Goal: Task Accomplishment & Management: Manage account settings

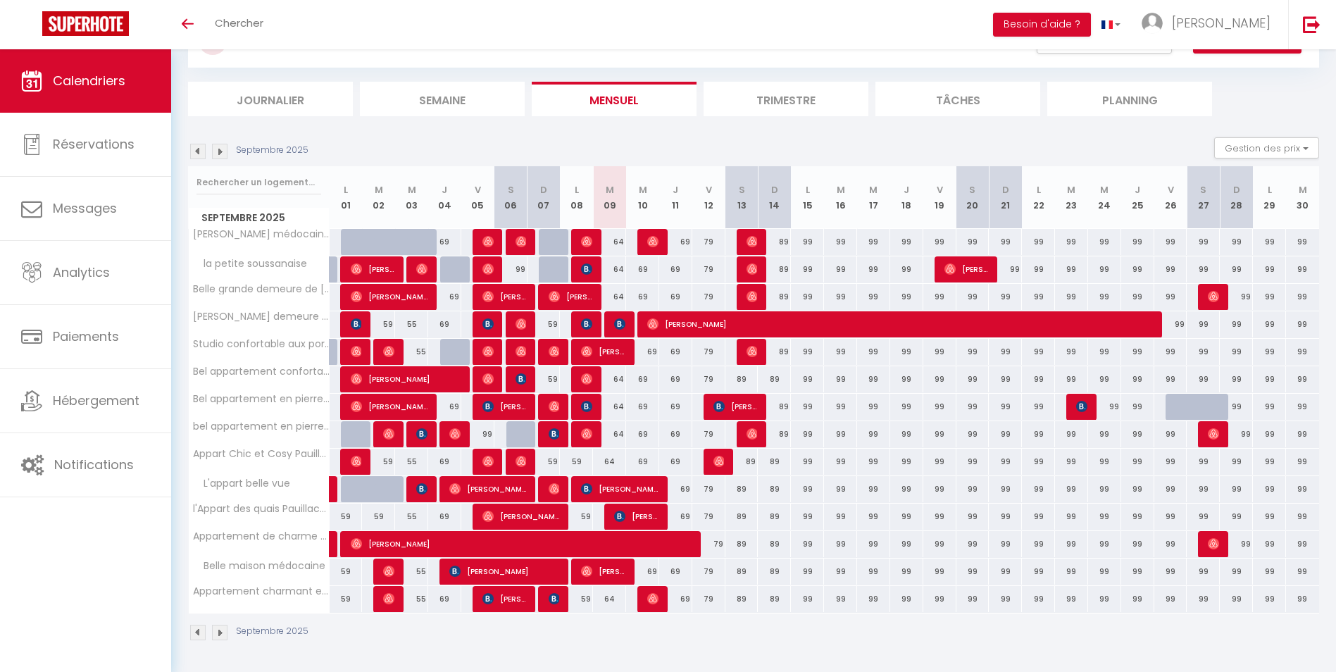
scroll to position [65, 0]
click at [610, 568] on span "[PERSON_NAME]" at bounding box center [603, 571] width 44 height 27
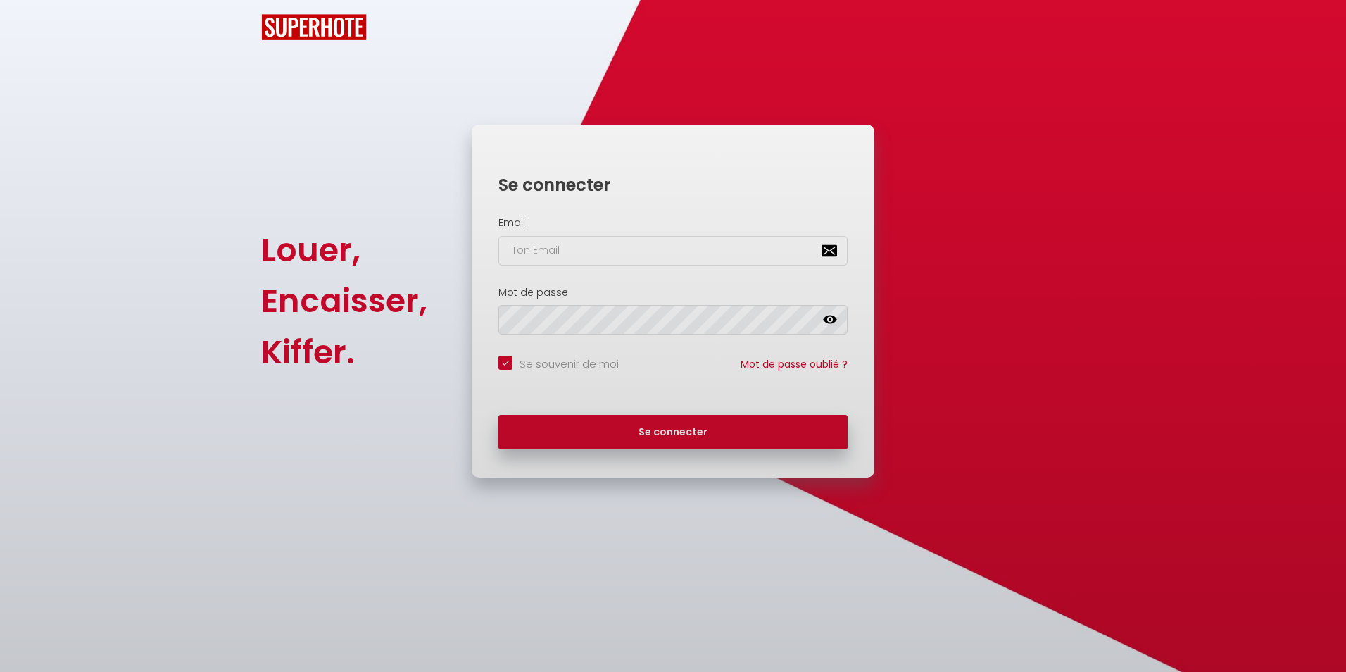
checkbox input "true"
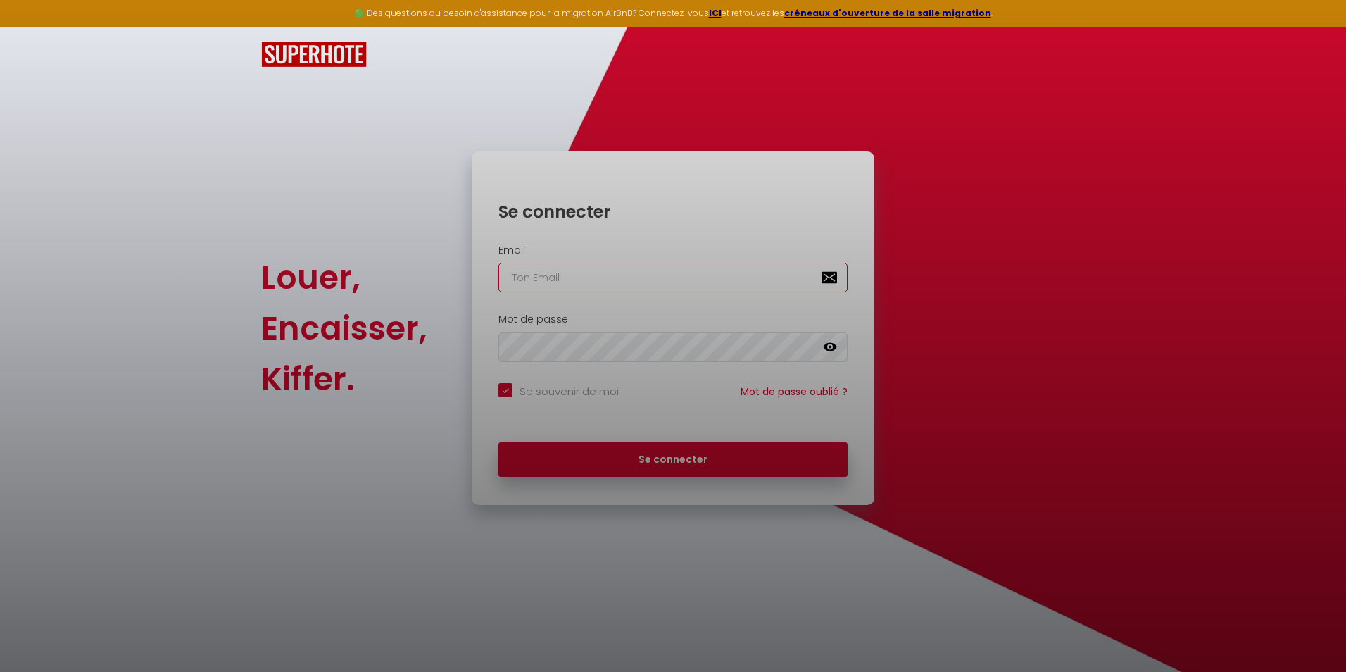
type input "[EMAIL_ADDRESS][DOMAIN_NAME]"
checkbox input "true"
click at [705, 457] on div at bounding box center [673, 336] width 1346 height 672
click at [711, 454] on div at bounding box center [673, 336] width 1346 height 672
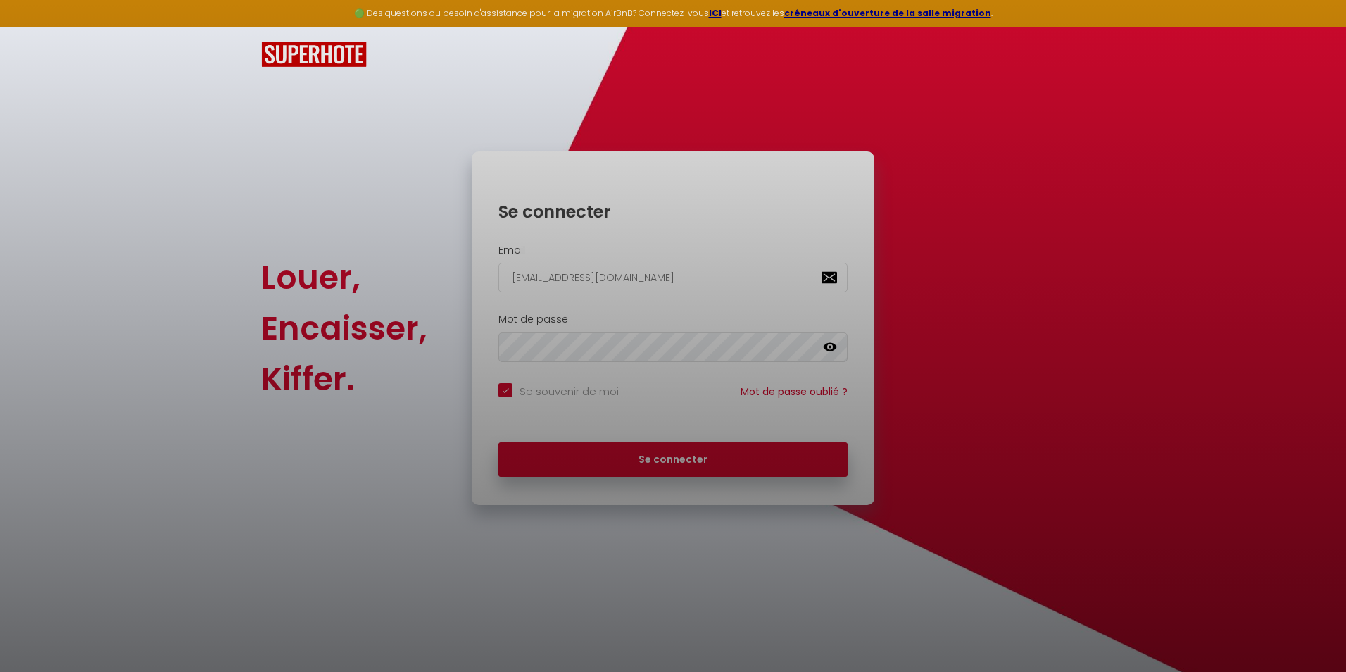
click at [704, 466] on div at bounding box center [673, 336] width 1346 height 672
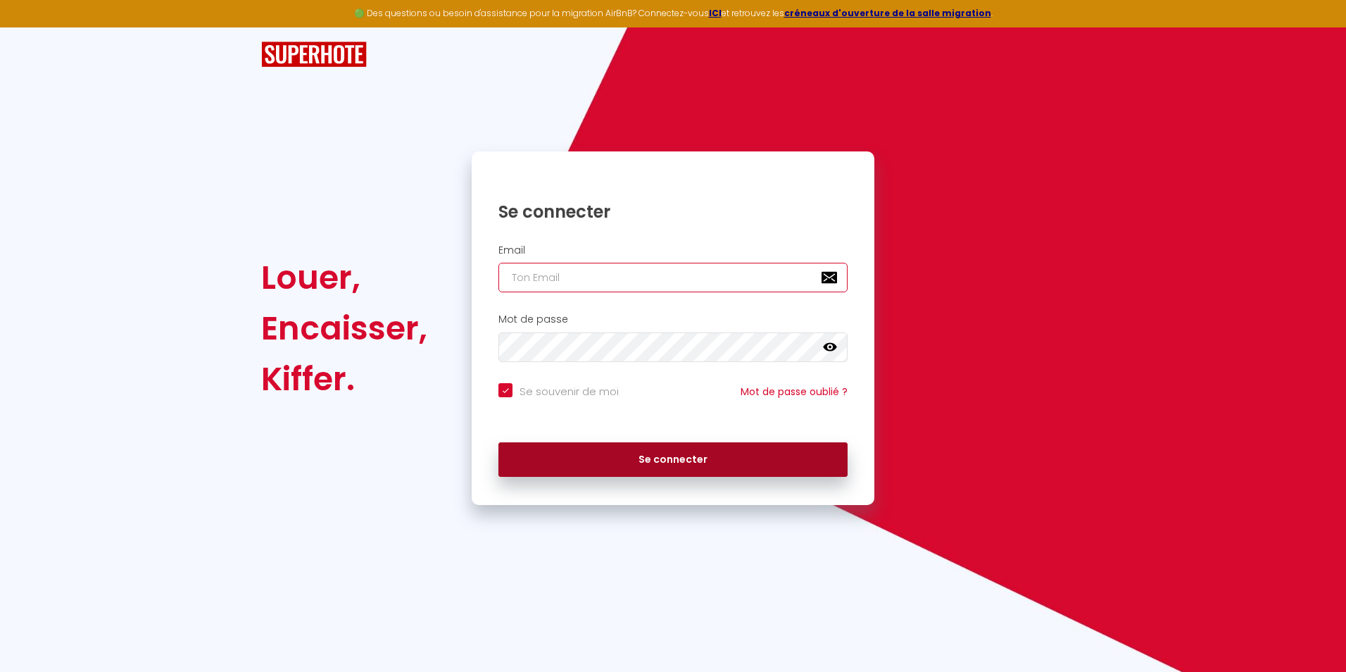
type input "[EMAIL_ADDRESS][DOMAIN_NAME]"
click at [569, 459] on button "Se connecter" at bounding box center [673, 459] width 349 height 35
checkbox input "true"
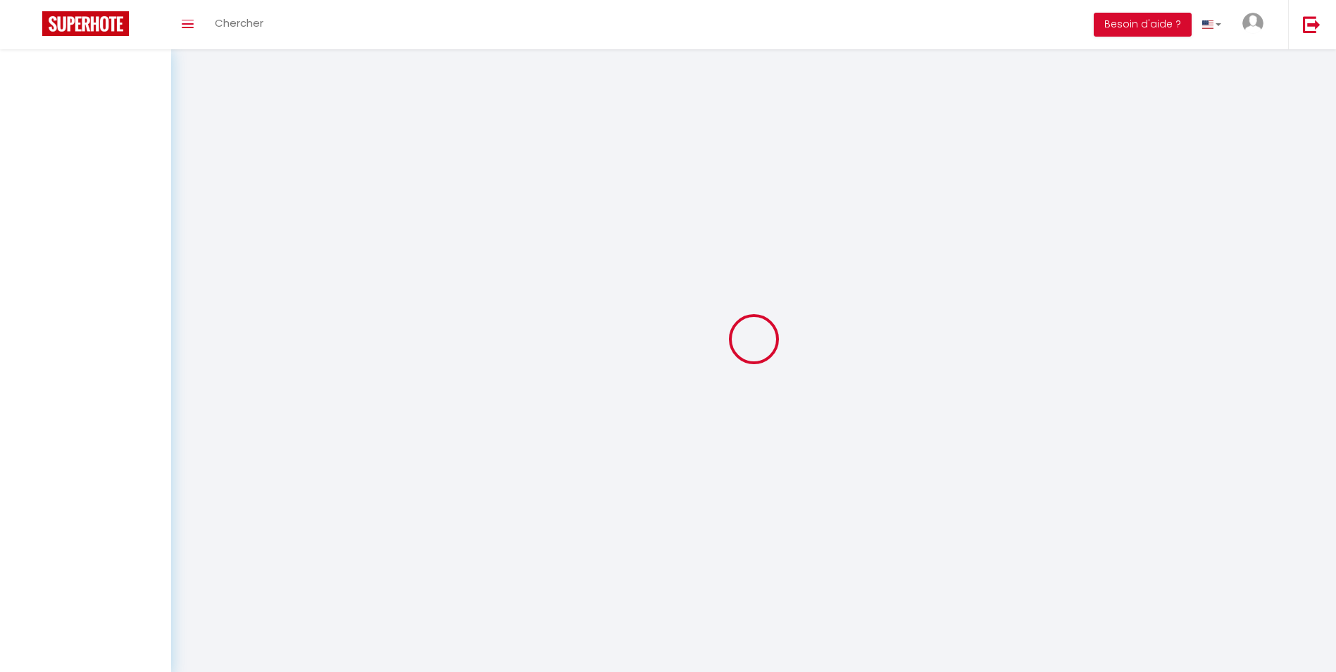
select select
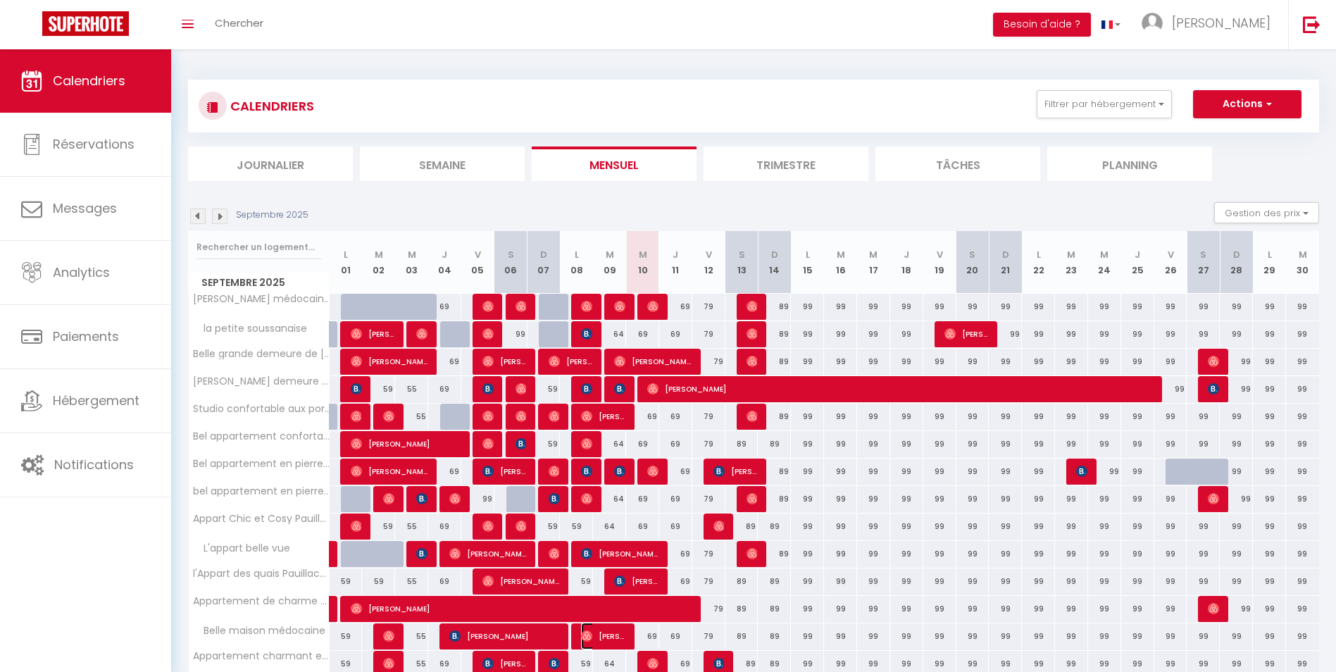
click at [608, 630] on span "[PERSON_NAME]" at bounding box center [603, 635] width 44 height 27
select select "OK"
select select "0"
select select "1"
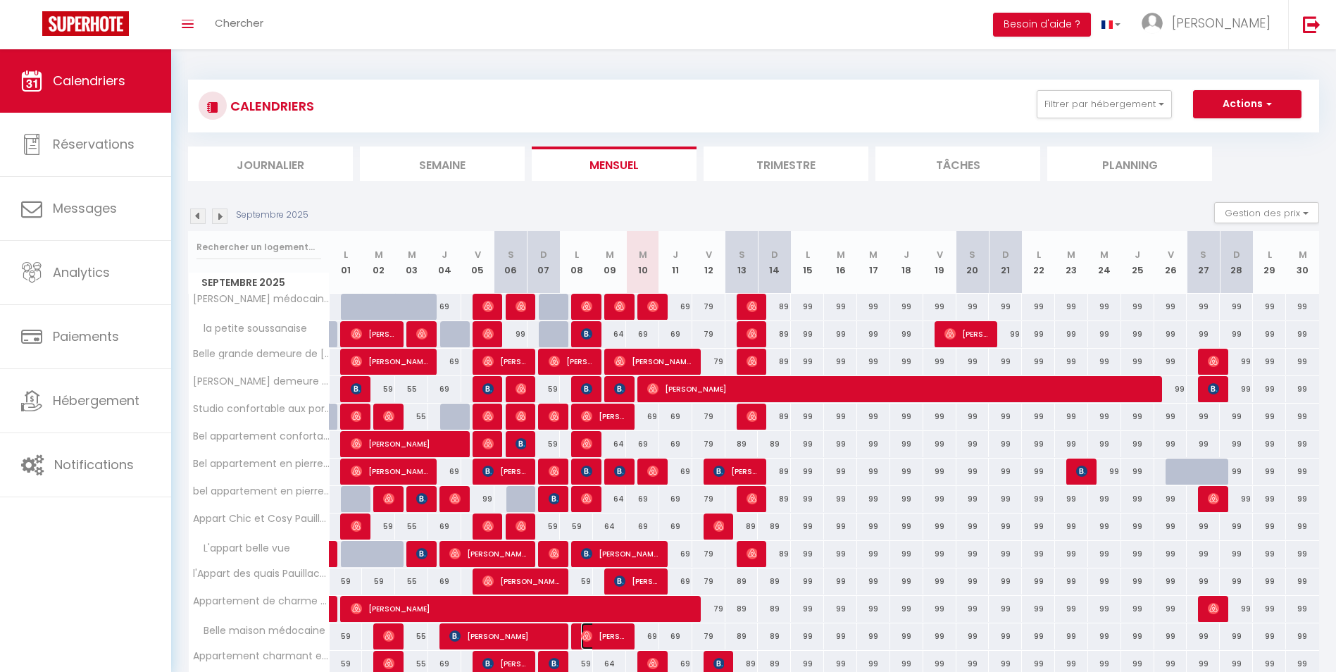
select select "1"
select select
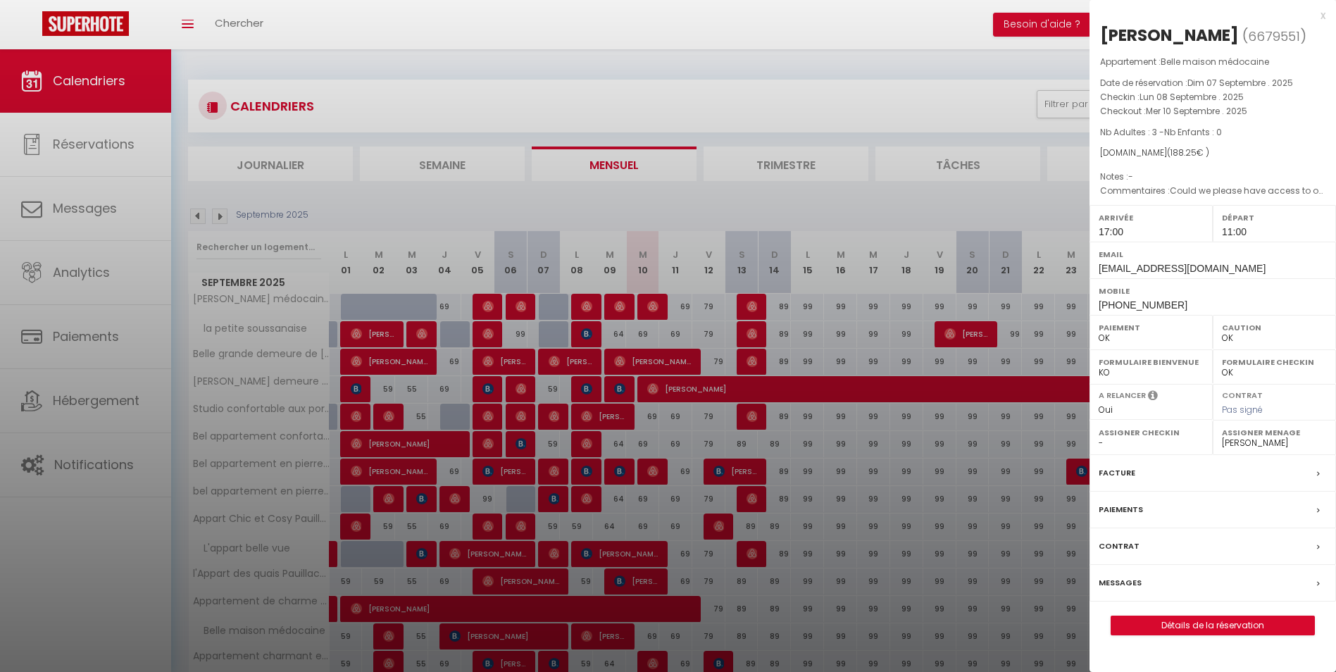
click at [1258, 439] on select "- virginie derriche Madysson Ligné Martine Gaston" at bounding box center [1274, 443] width 105 height 13
select select "18028"
click at [1222, 437] on select "- virginie derriche Madysson Ligné Martine Gaston" at bounding box center [1274, 443] width 105 height 13
click at [775, 23] on div at bounding box center [668, 336] width 1336 height 672
